Goal: Task Accomplishment & Management: Manage account settings

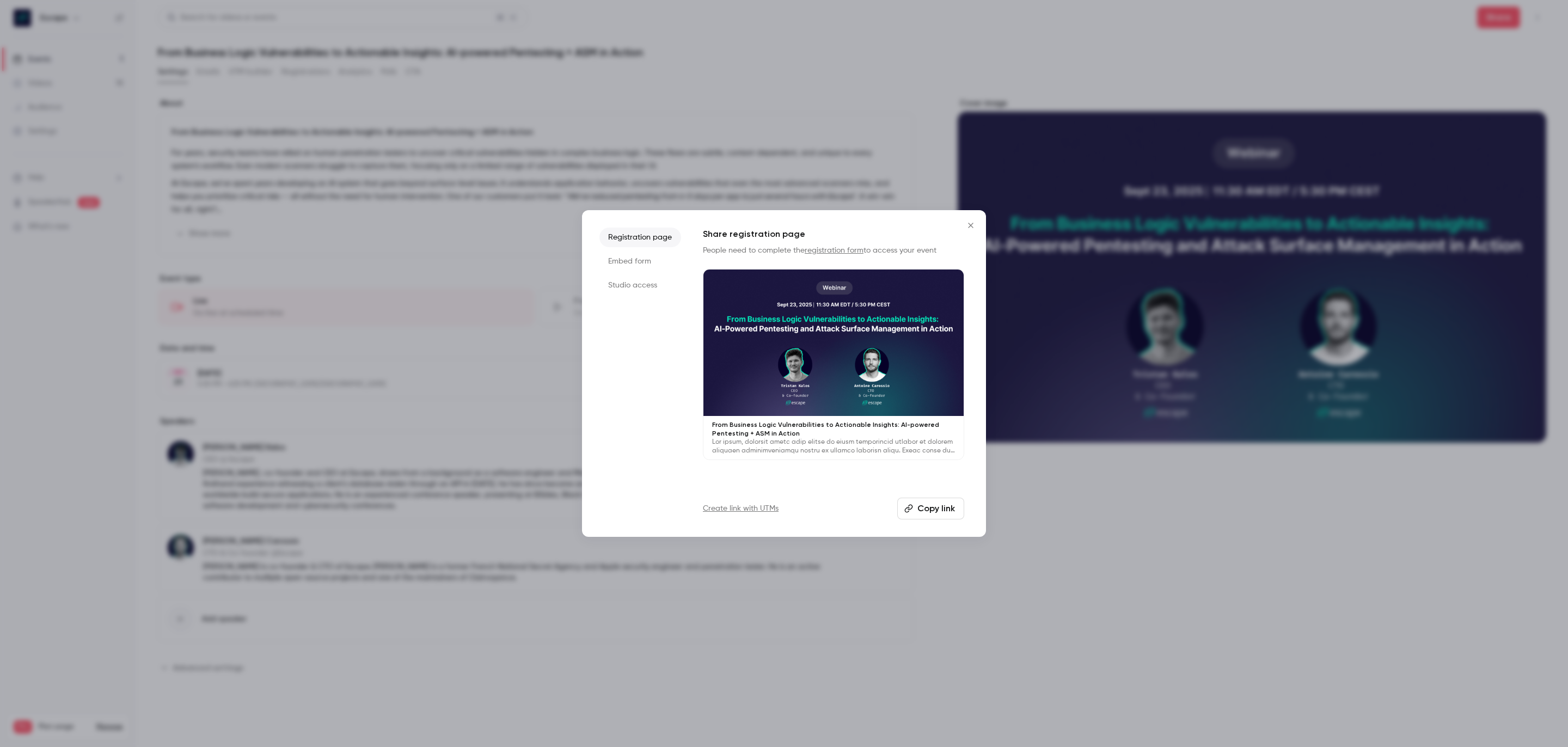
click at [972, 225] on icon "Close" at bounding box center [970, 225] width 13 height 9
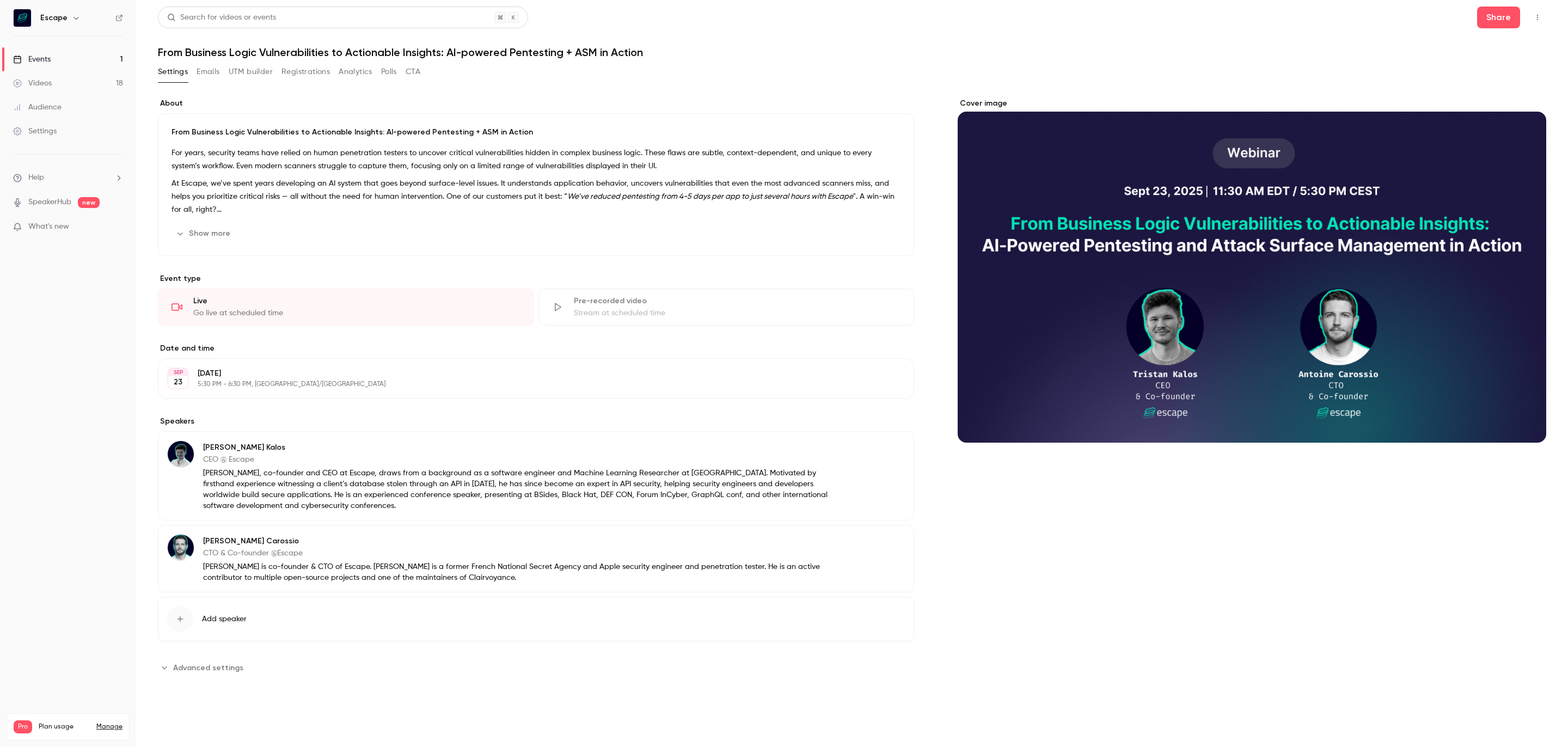
click at [314, 75] on button "Registrations" at bounding box center [306, 72] width 49 height 18
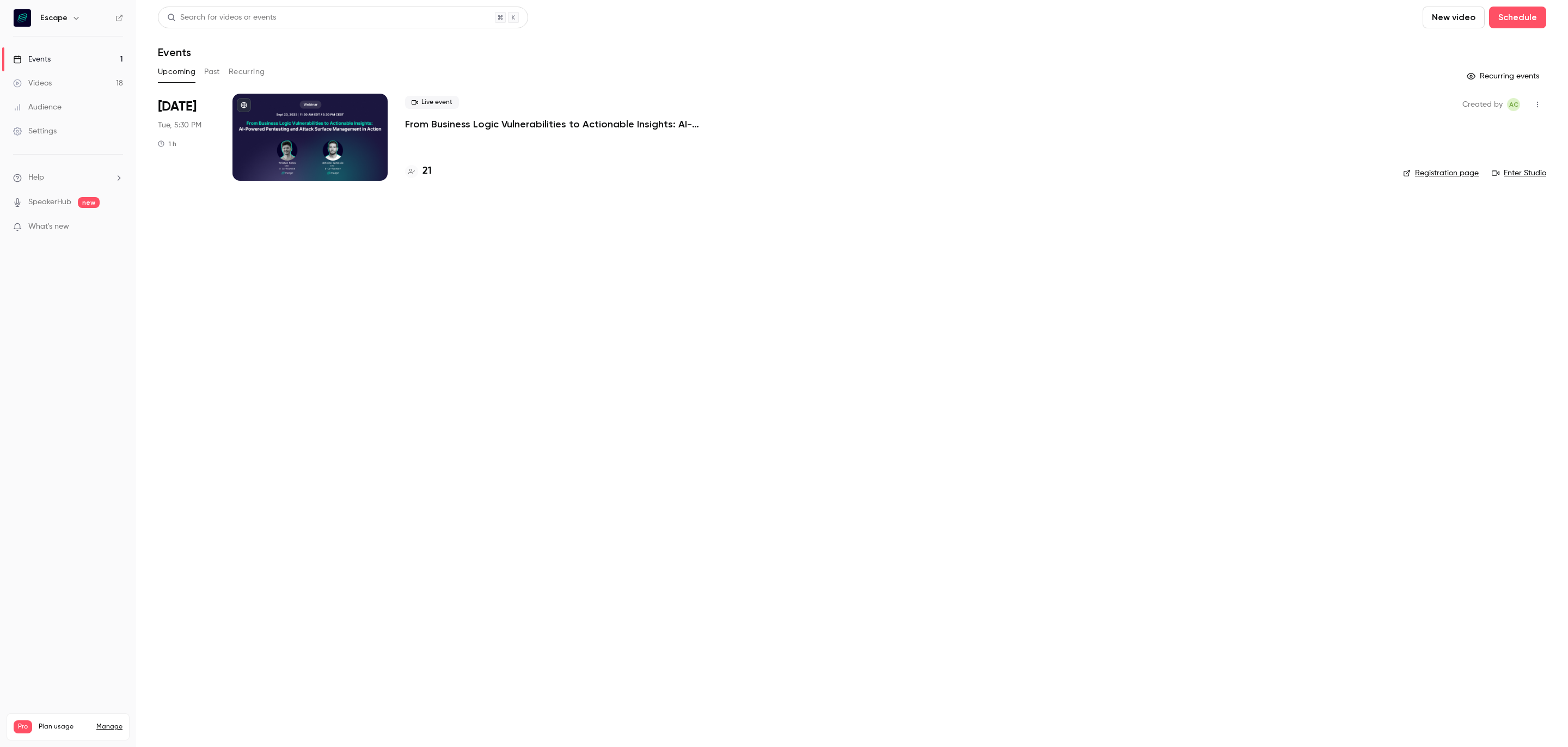
click at [12, 463] on nav "Escape Events 1 Videos 18 Audience Settings Help SpeakerHub new What's new Pro …" at bounding box center [68, 373] width 136 height 747
